Goal: Task Accomplishment & Management: Manage account settings

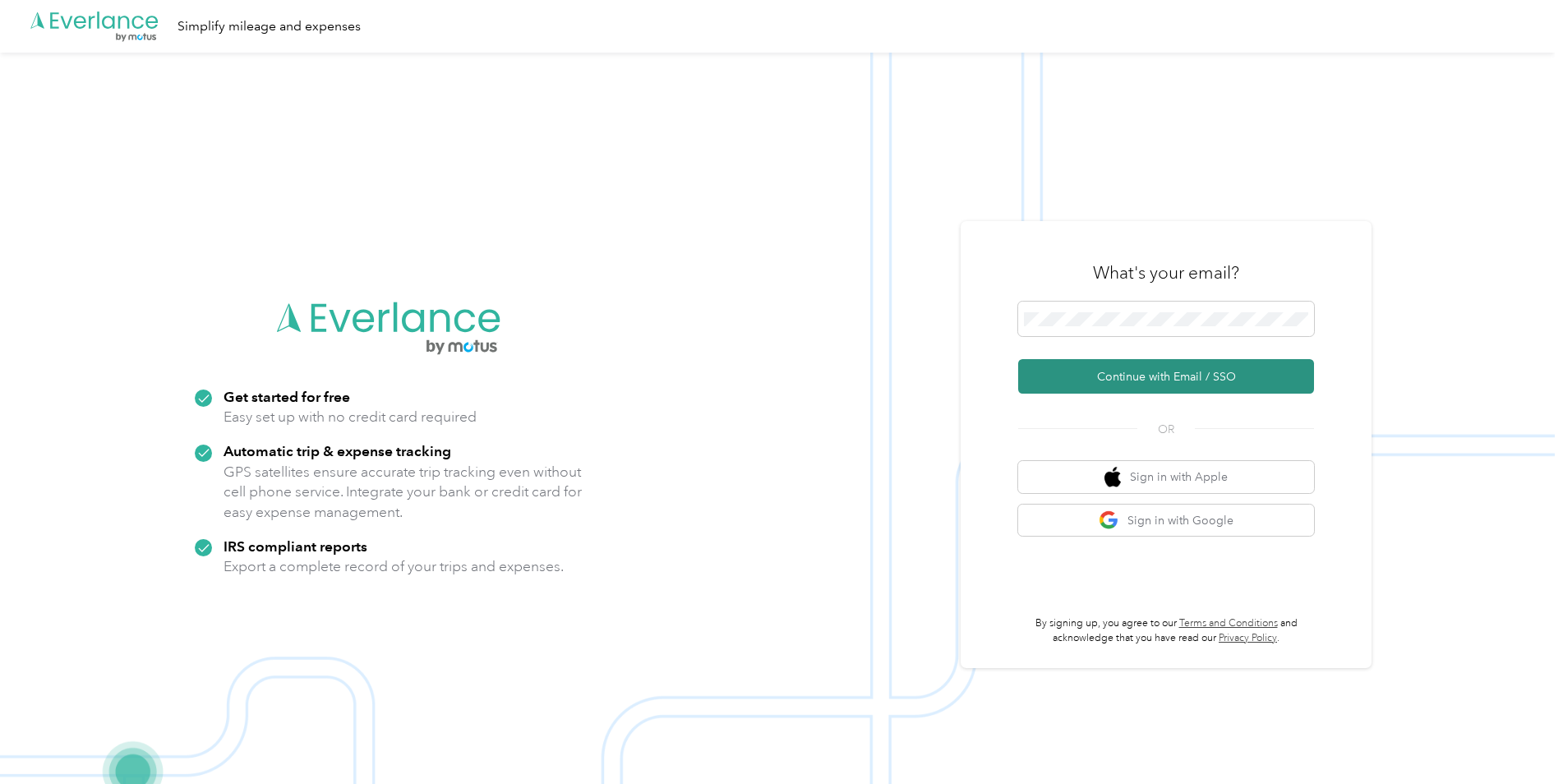
click at [1137, 372] on button "Continue with Email / SSO" at bounding box center [1166, 376] width 296 height 35
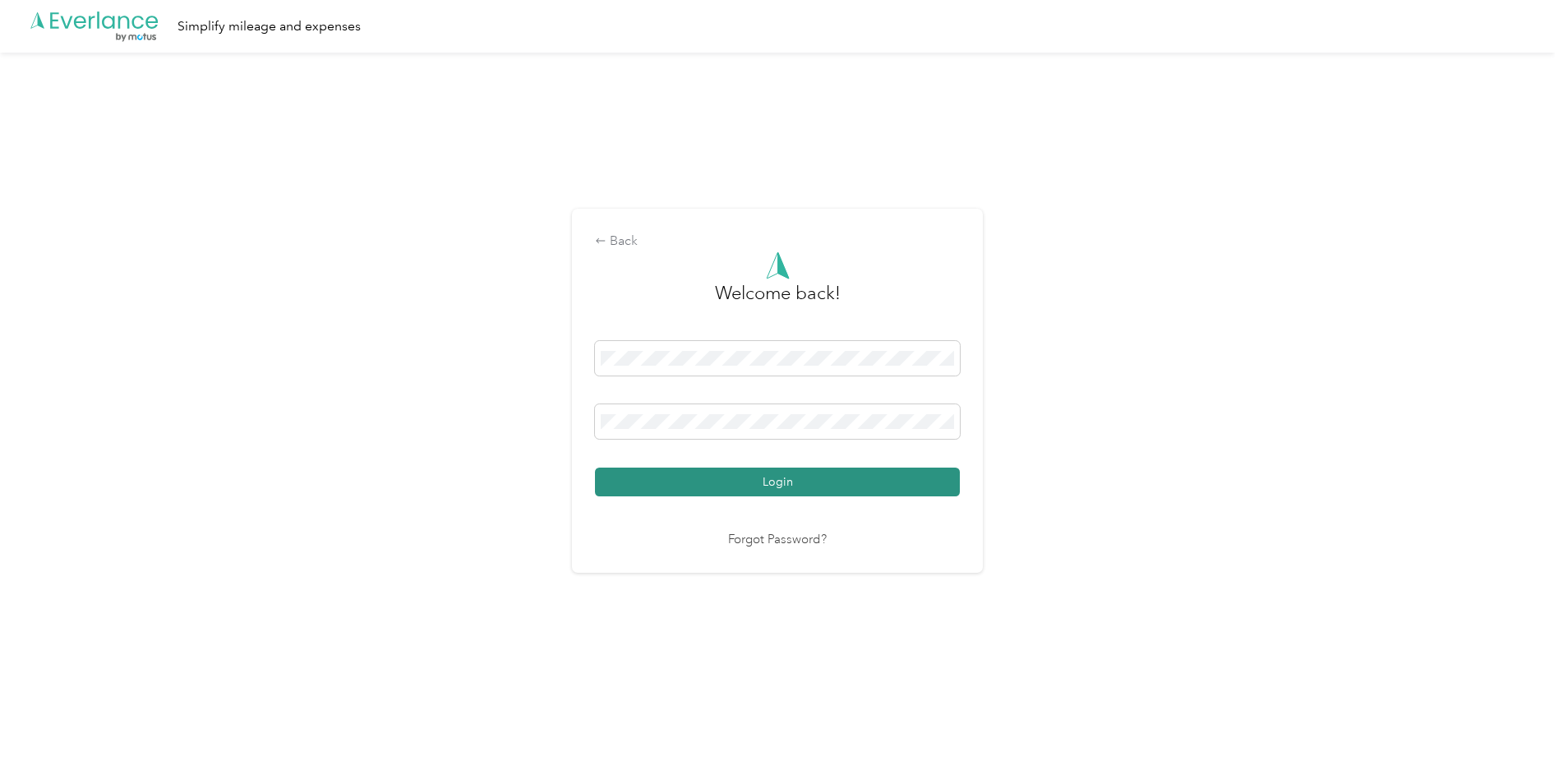
click at [760, 479] on button "Login" at bounding box center [777, 482] width 365 height 29
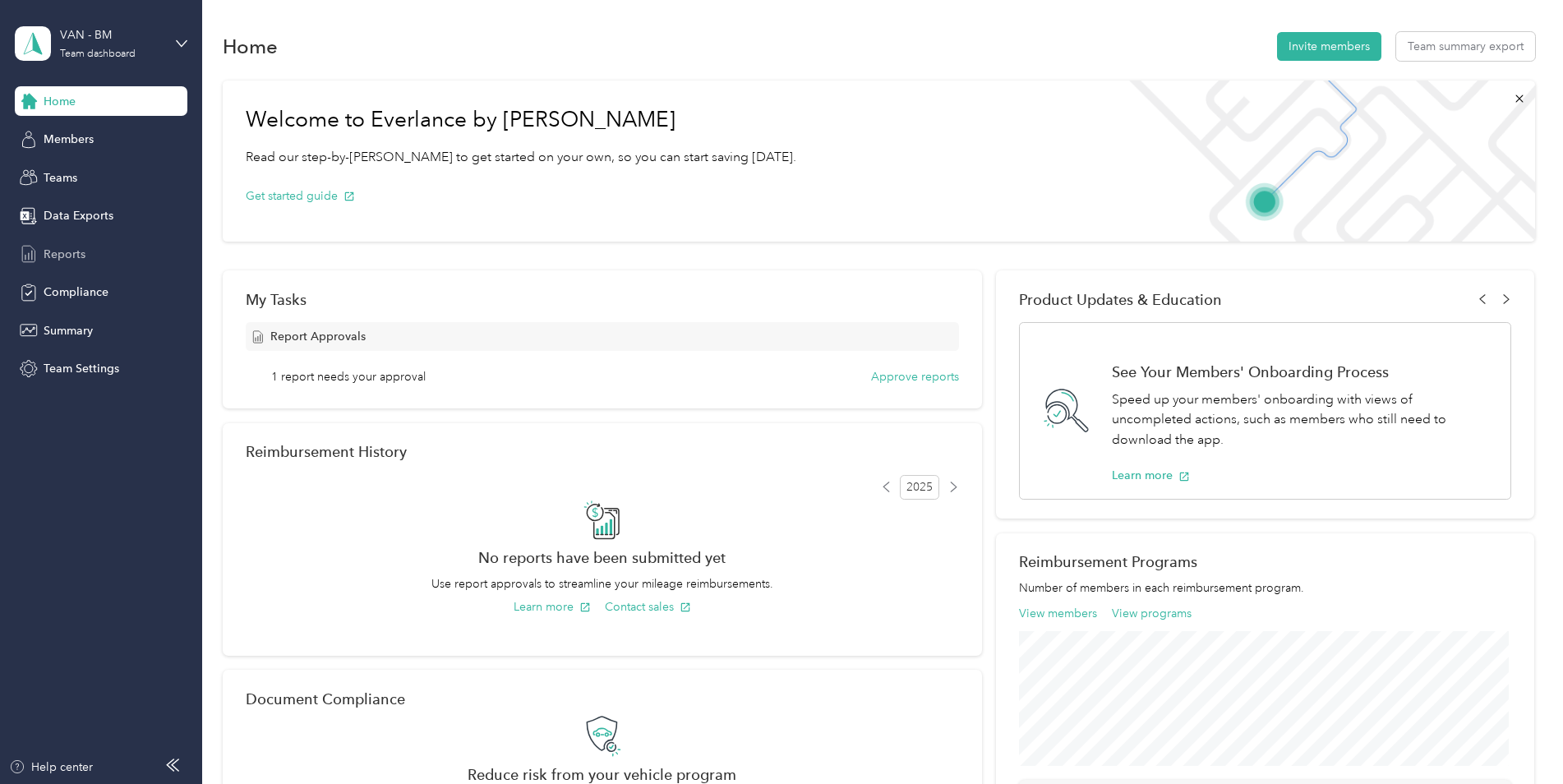
click at [67, 252] on span "Reports" at bounding box center [64, 254] width 42 height 17
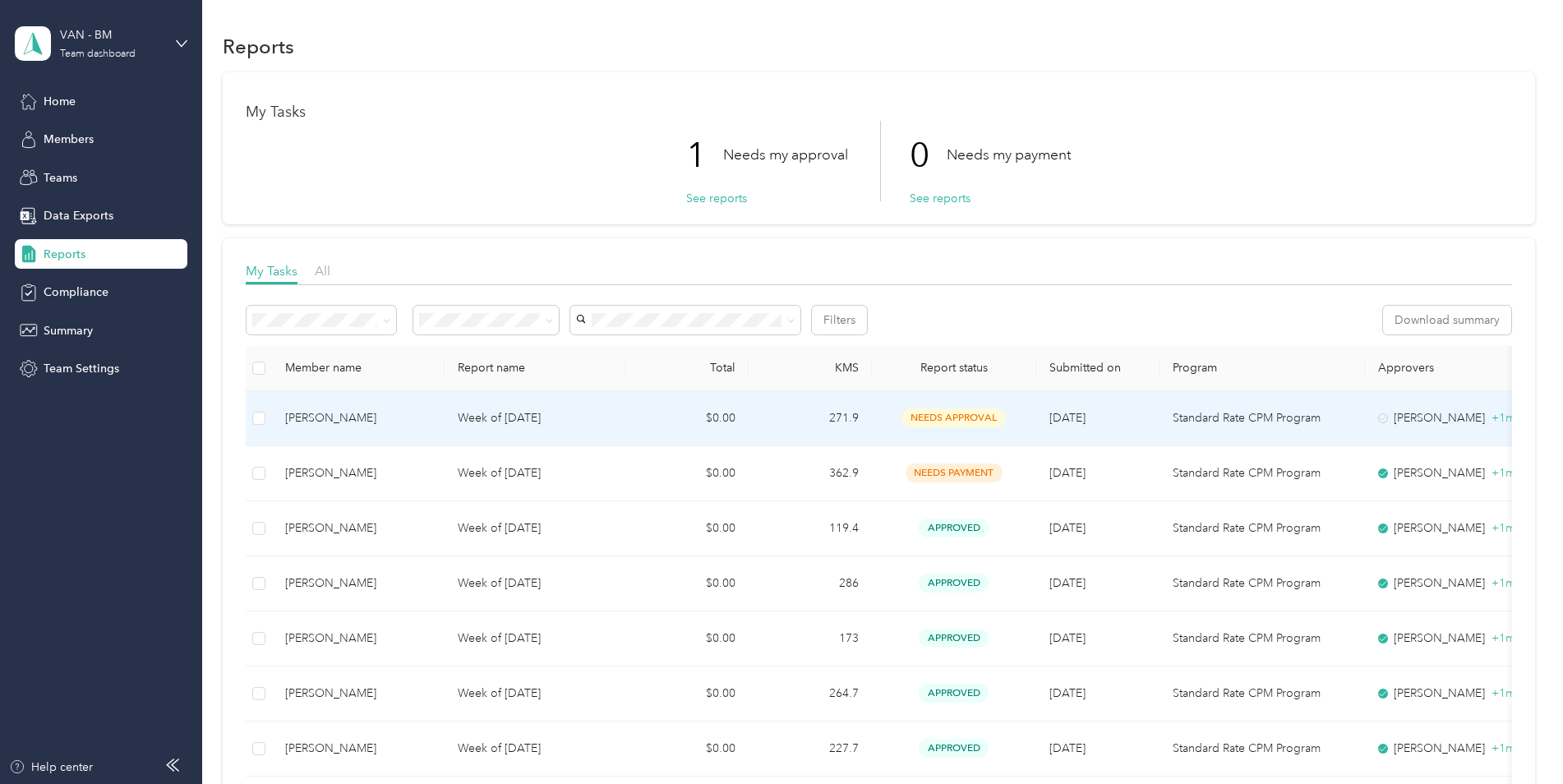
click at [499, 413] on p "Week of [DATE]" at bounding box center [534, 418] width 155 height 18
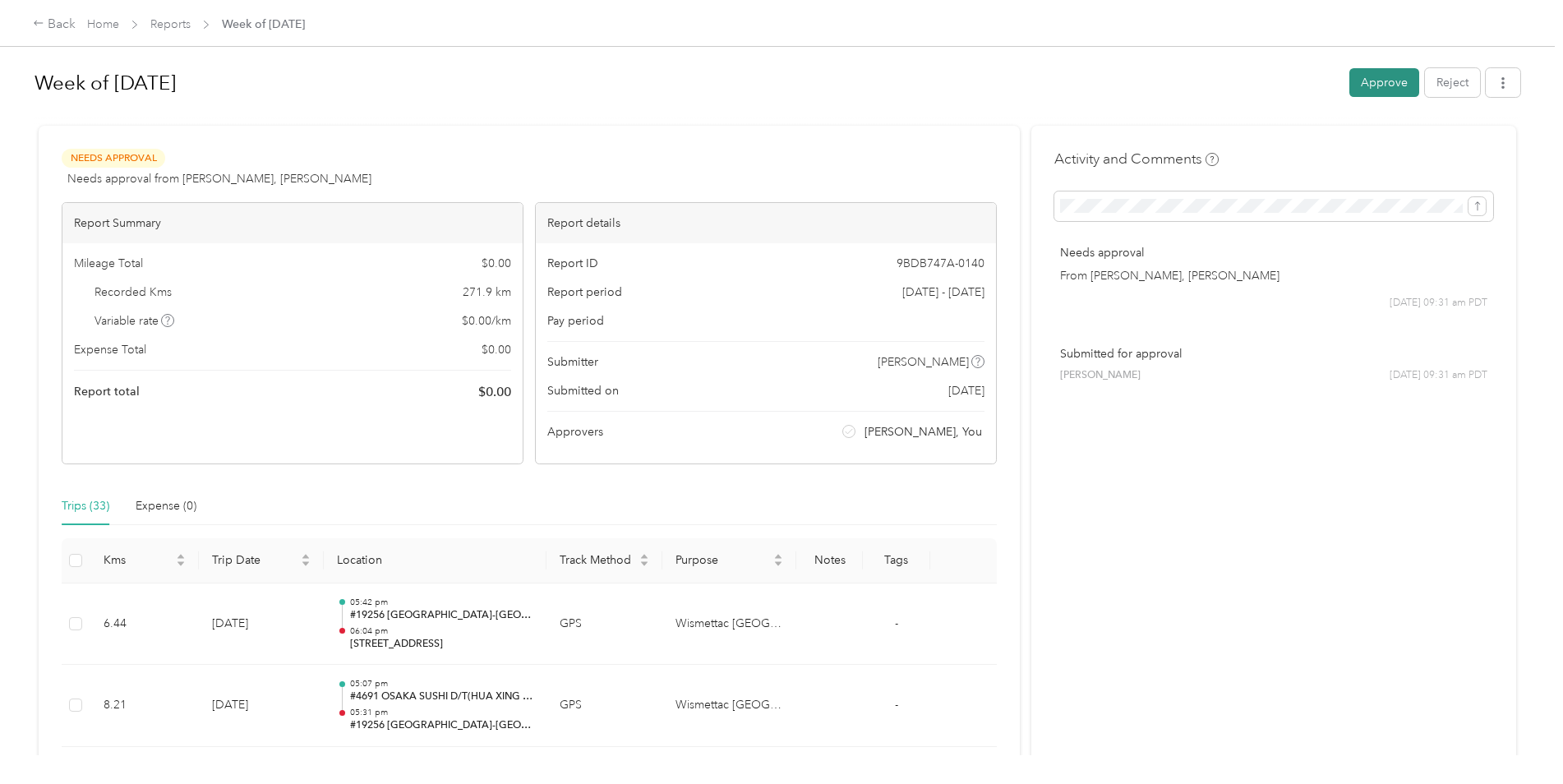
click at [1373, 77] on button "Approve" at bounding box center [1384, 82] width 70 height 29
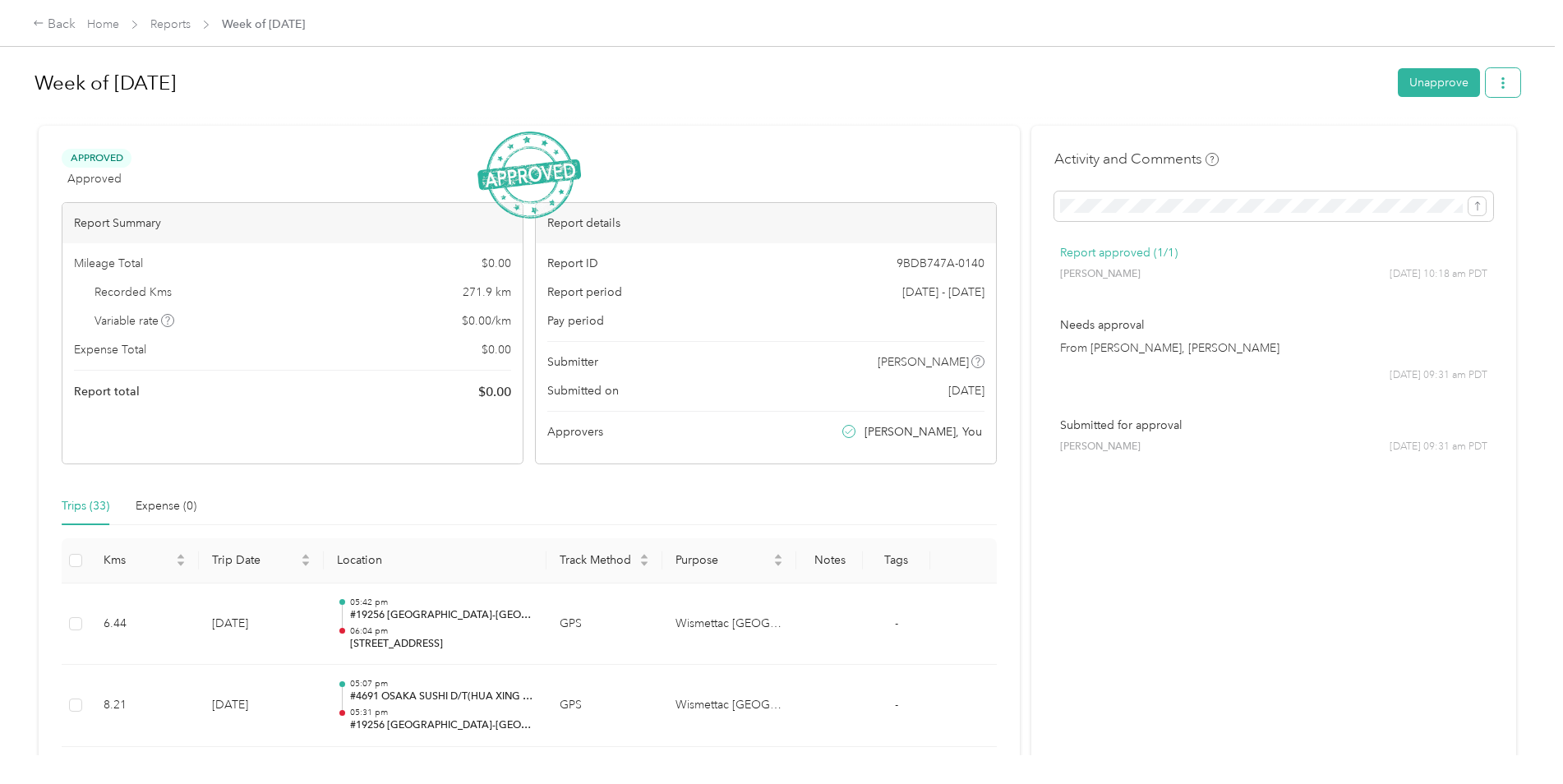
click at [1492, 79] on button "button" at bounding box center [1503, 82] width 35 height 29
click at [1448, 133] on li "Download" at bounding box center [1456, 143] width 121 height 29
click at [1441, 146] on span "Download" at bounding box center [1451, 143] width 54 height 17
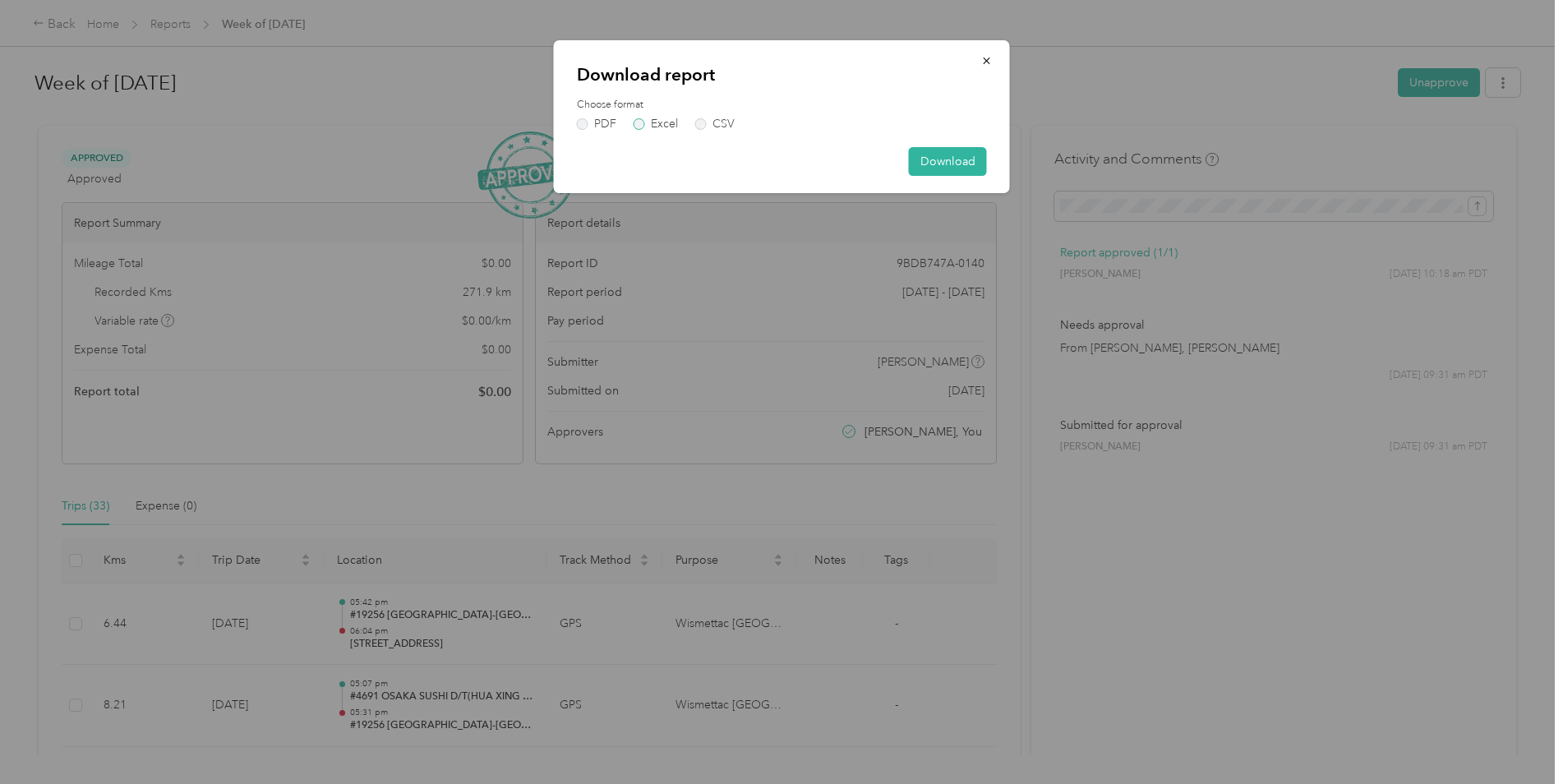
click at [642, 124] on label "Excel" at bounding box center [656, 123] width 45 height 12
click at [949, 157] on button "Download" at bounding box center [948, 162] width 78 height 29
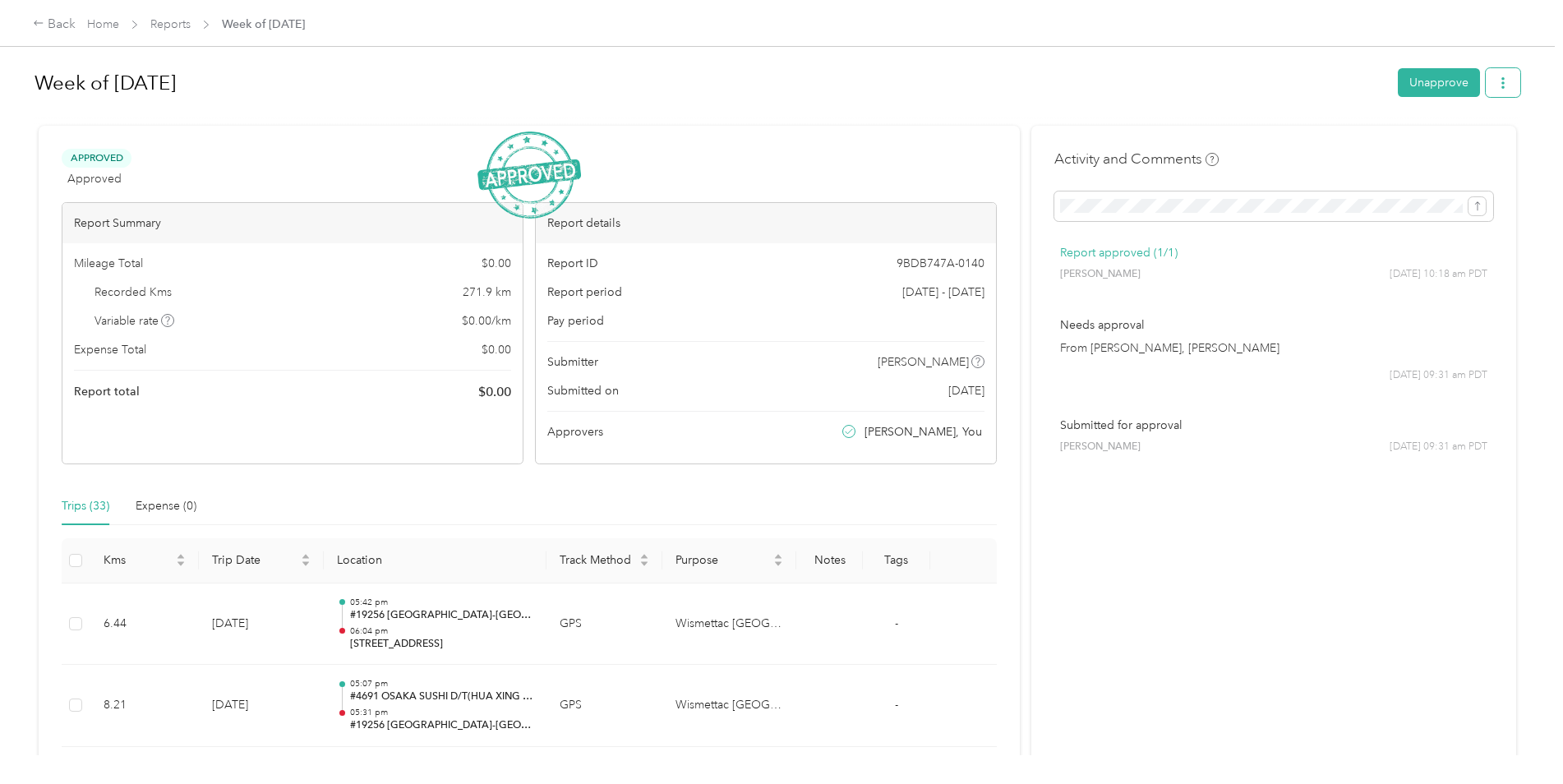
click at [1502, 83] on icon "button" at bounding box center [1502, 82] width 12 height 12
click at [1459, 140] on span "Download" at bounding box center [1451, 143] width 54 height 17
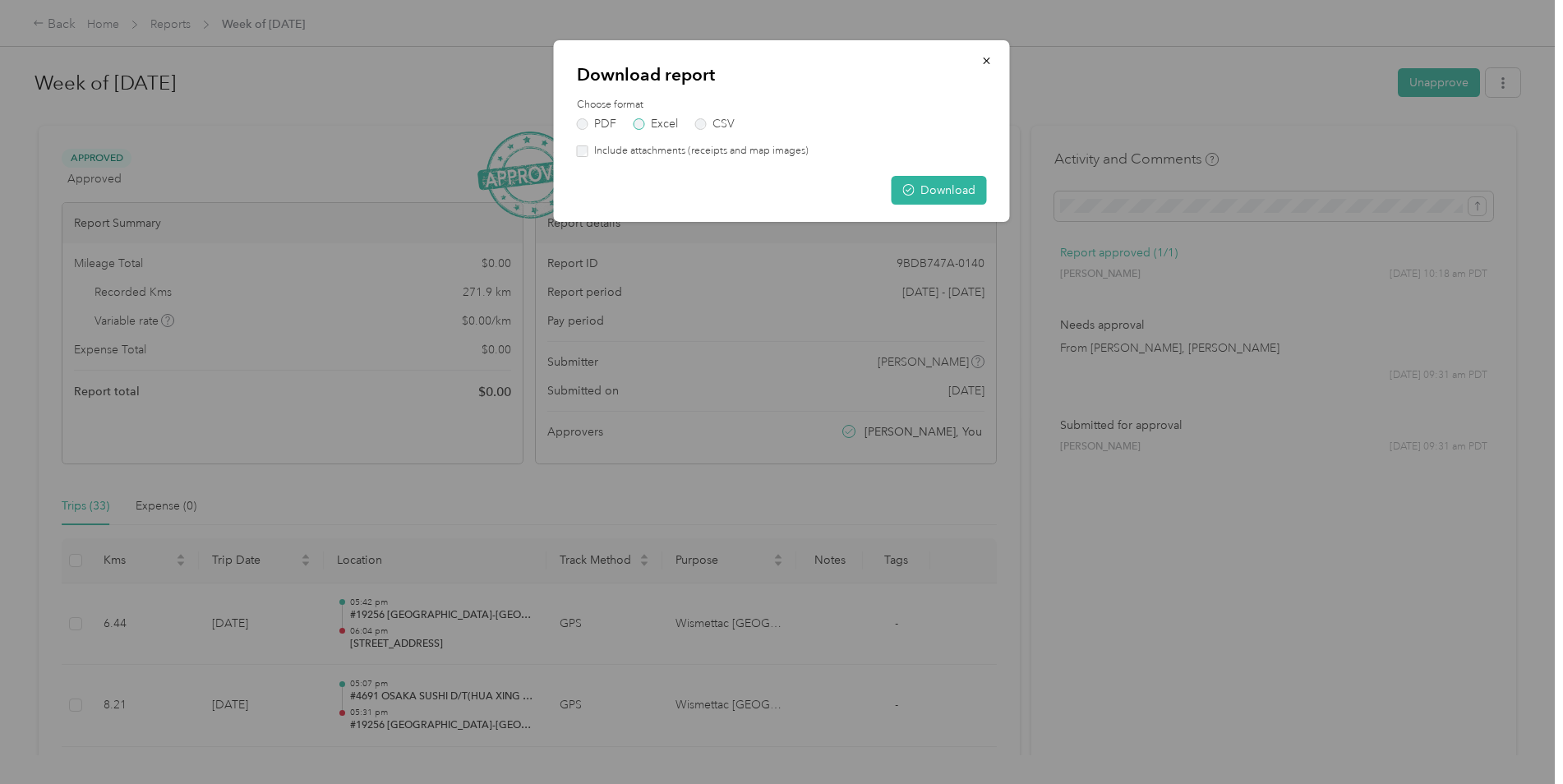
click at [637, 125] on label "Excel" at bounding box center [656, 123] width 45 height 12
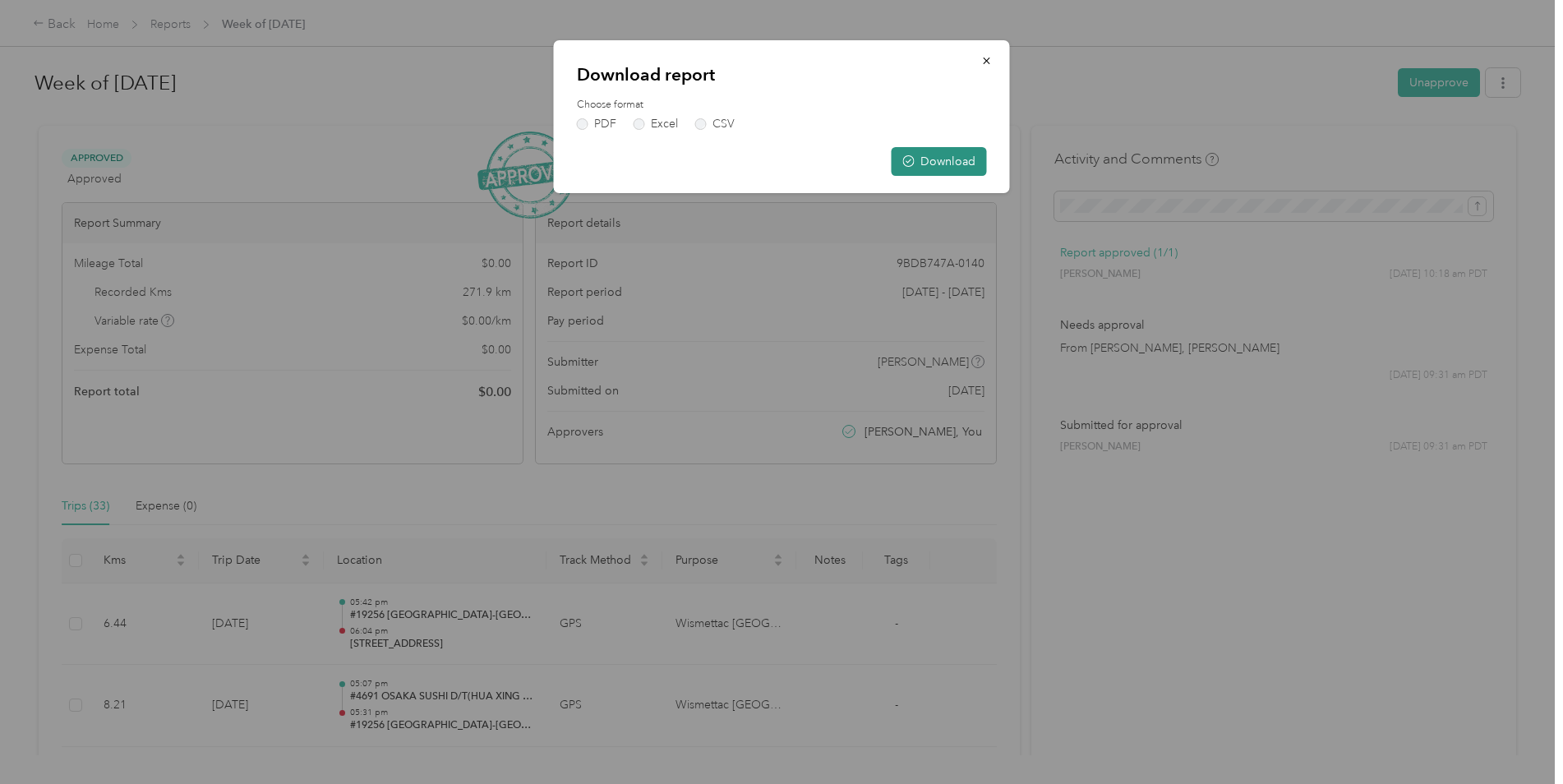
click at [934, 160] on button "Download" at bounding box center [939, 162] width 96 height 29
